Goal: Task Accomplishment & Management: Use online tool/utility

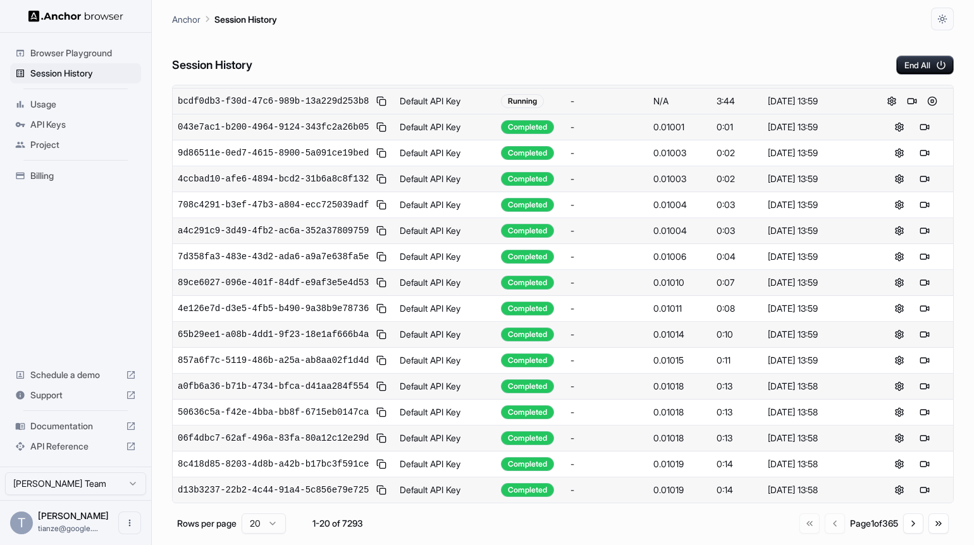
scroll to position [422, 0]
click at [904, 534] on button "Go to next page" at bounding box center [913, 524] width 20 height 20
click at [907, 530] on button "Go to next page" at bounding box center [913, 524] width 20 height 20
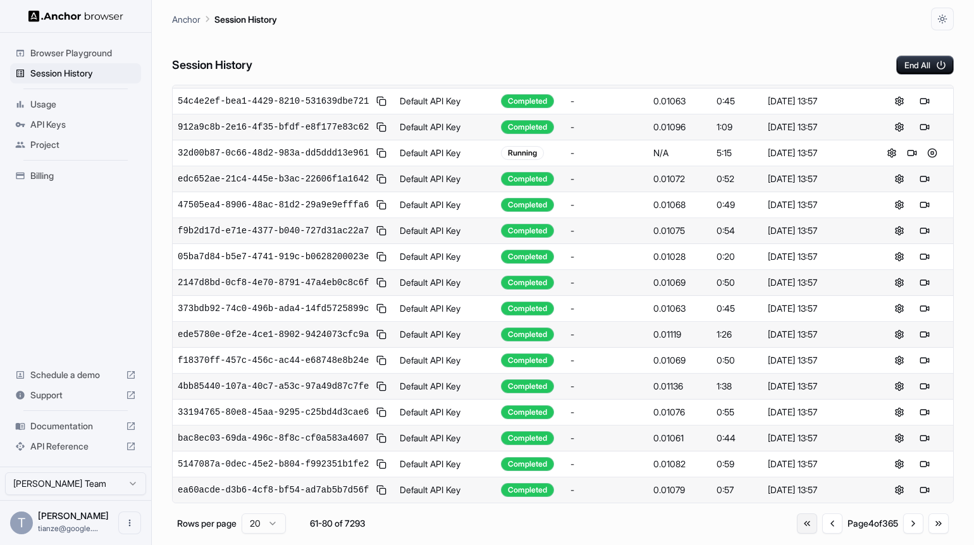
click at [797, 534] on button "Go to first page" at bounding box center [807, 524] width 20 height 20
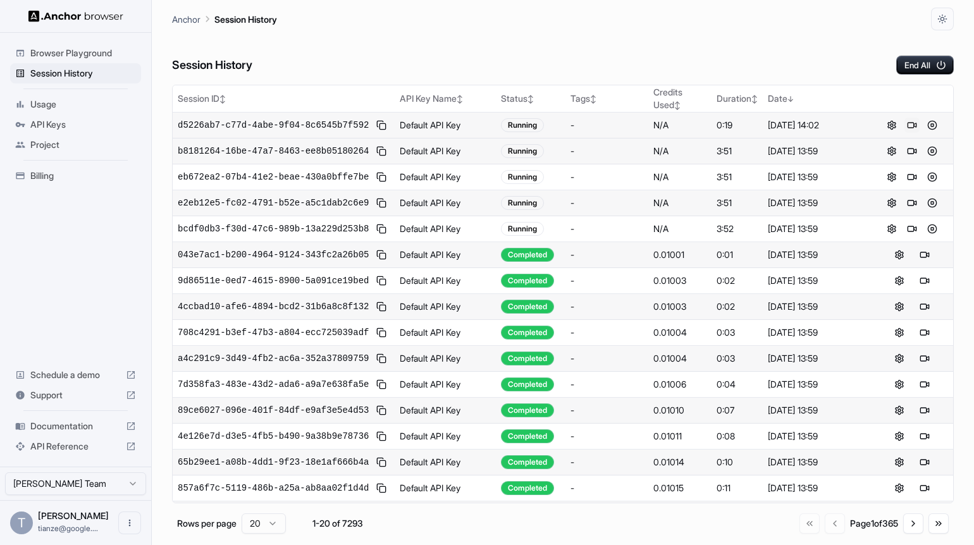
click at [909, 133] on button at bounding box center [911, 125] width 15 height 15
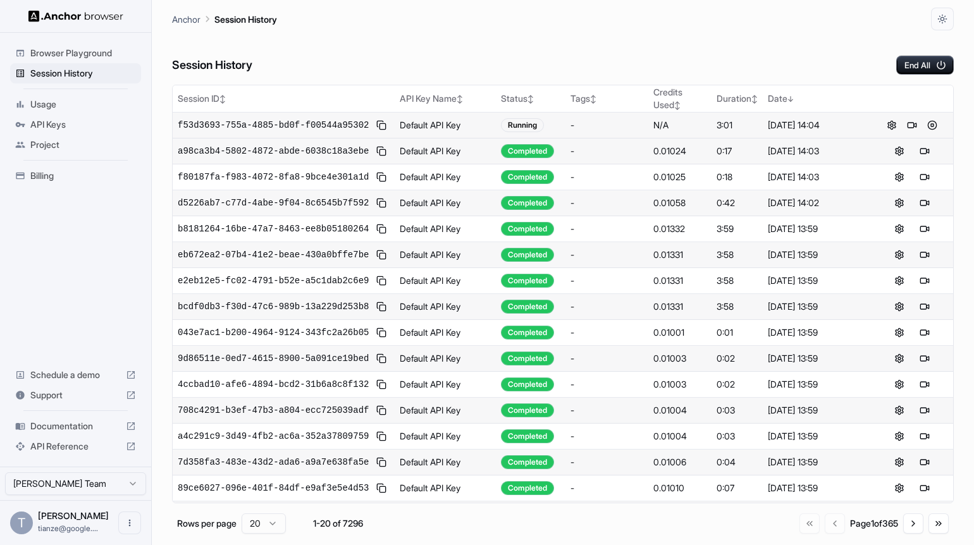
click at [56, 180] on span "Billing" at bounding box center [83, 175] width 106 height 13
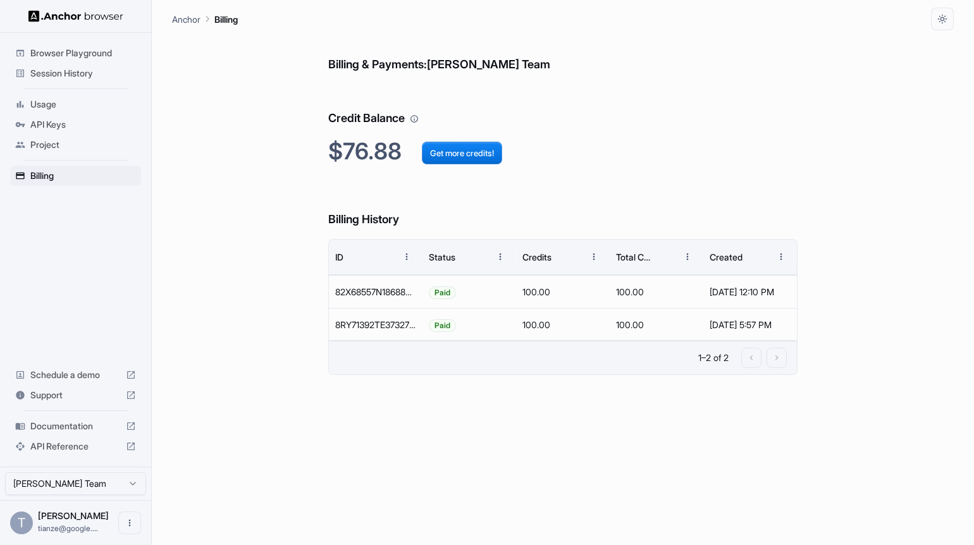
click at [87, 73] on span "Session History" at bounding box center [83, 73] width 106 height 13
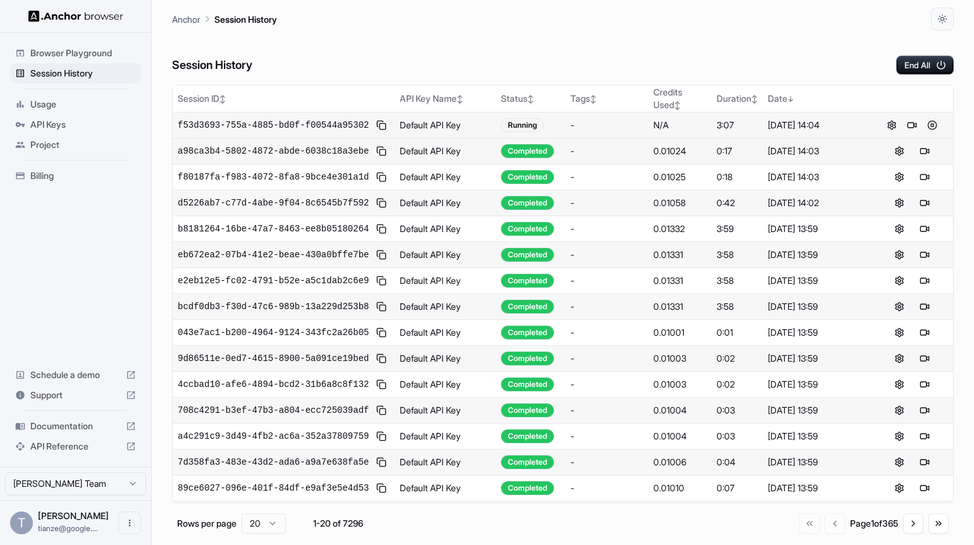
click at [936, 133] on button at bounding box center [932, 125] width 15 height 15
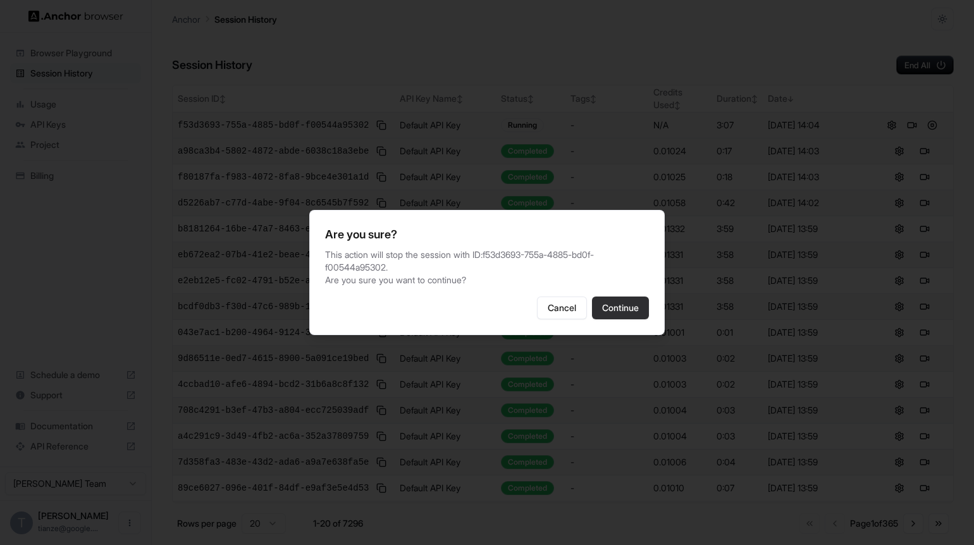
click at [649, 317] on button "Continue" at bounding box center [620, 308] width 57 height 23
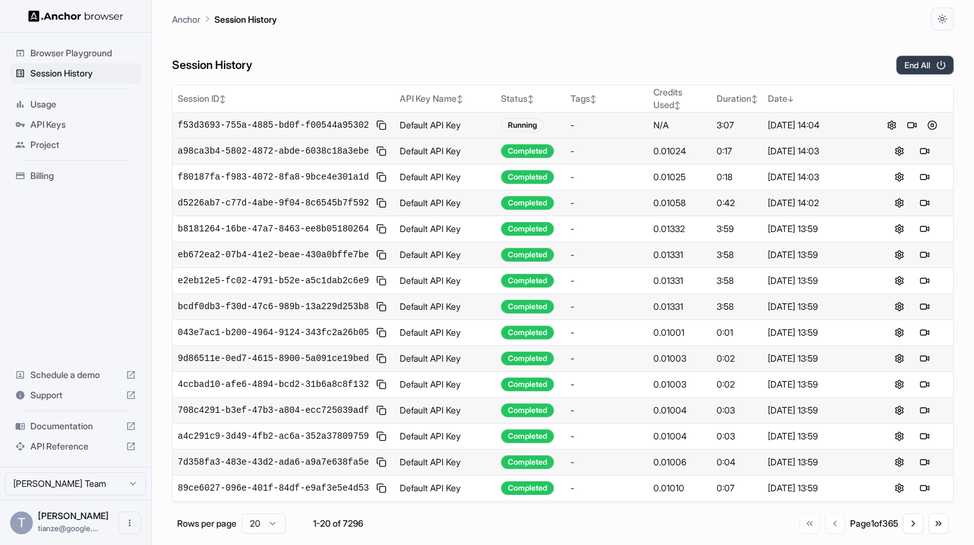
click at [939, 74] on button "End All" at bounding box center [925, 65] width 58 height 19
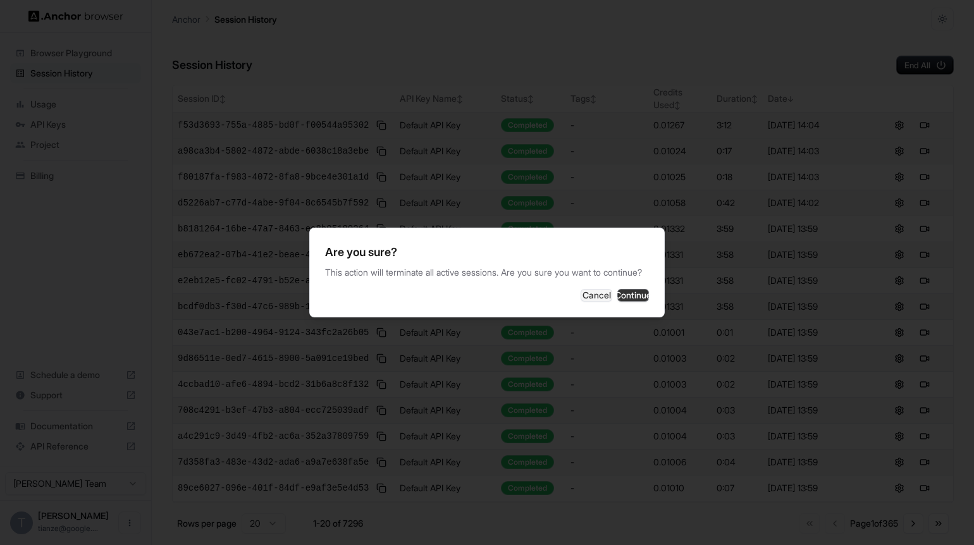
click at [646, 297] on button "Continue" at bounding box center [633, 295] width 32 height 13
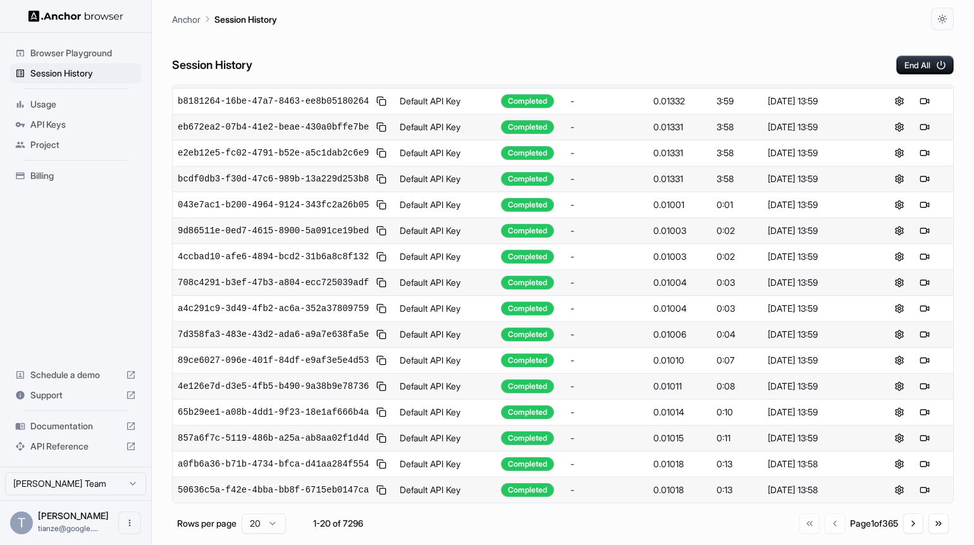
scroll to position [422, 0]
click at [915, 524] on button "Go to next page" at bounding box center [913, 524] width 20 height 20
click at [915, 526] on button "Go to next page" at bounding box center [913, 524] width 20 height 20
click at [797, 528] on button "Go to first page" at bounding box center [807, 524] width 20 height 20
